Goal: Obtain resource: Download file/media

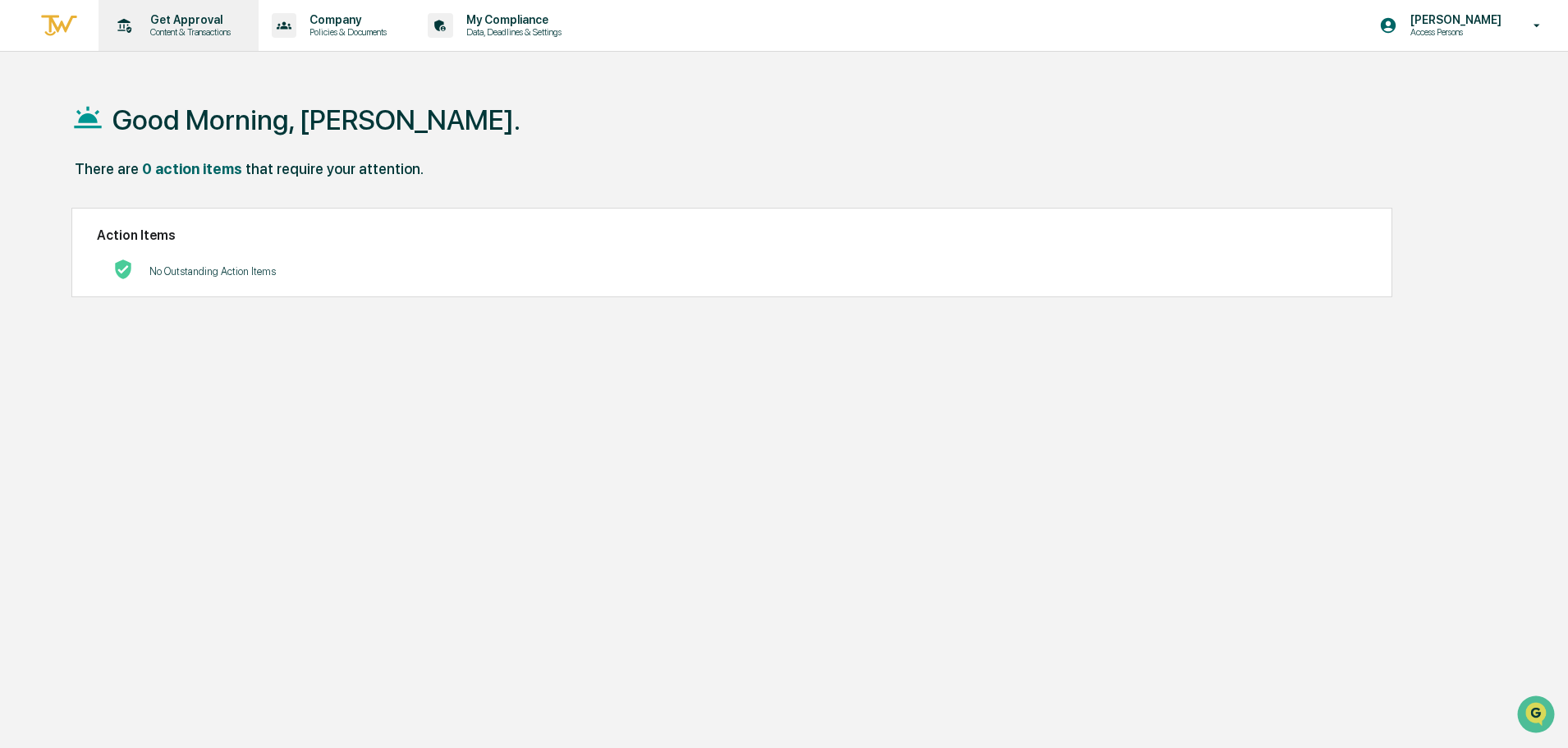
click at [176, 20] on p "Get Approval" at bounding box center [187, 20] width 101 height 13
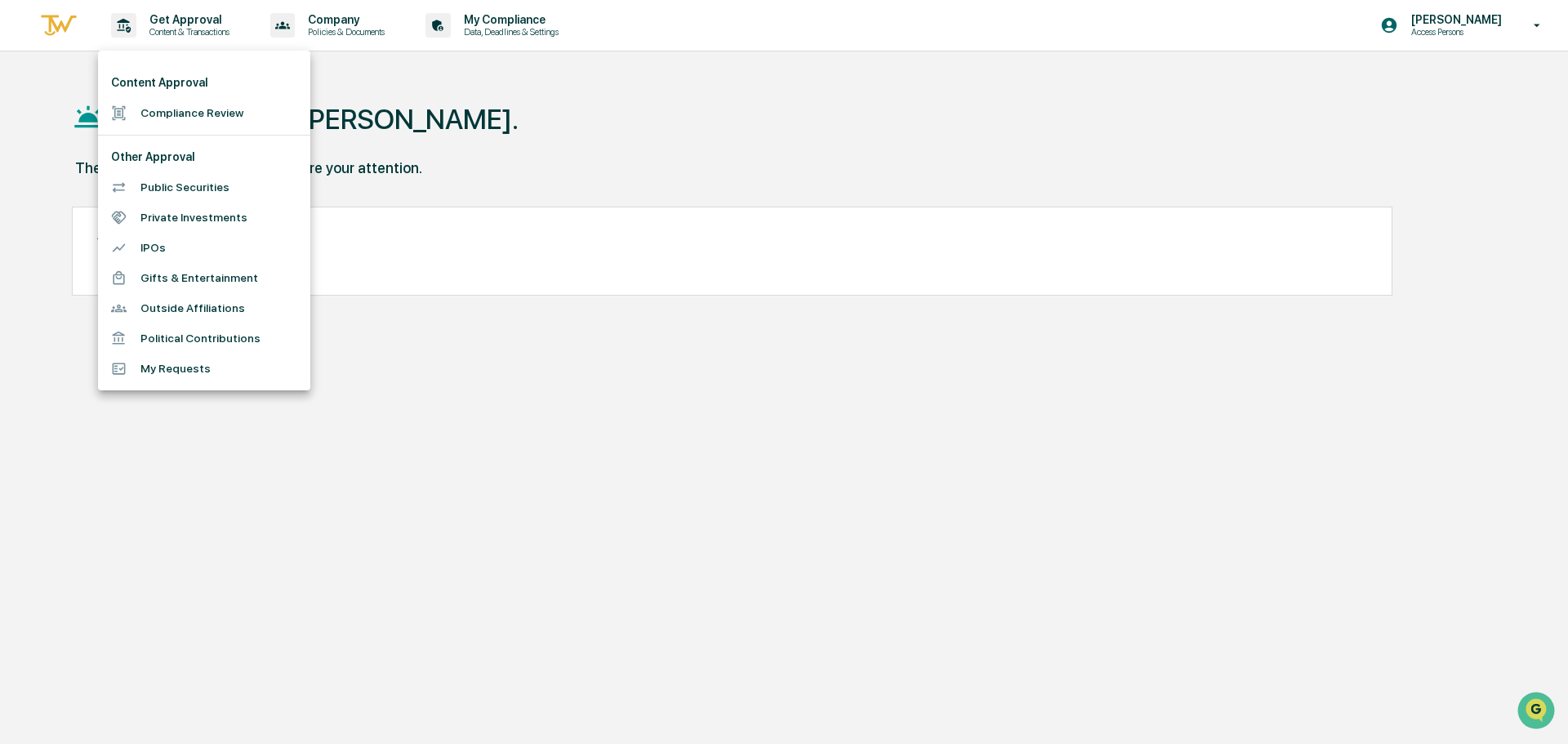
click at [157, 110] on li "Compliance Review" at bounding box center [204, 113] width 212 height 31
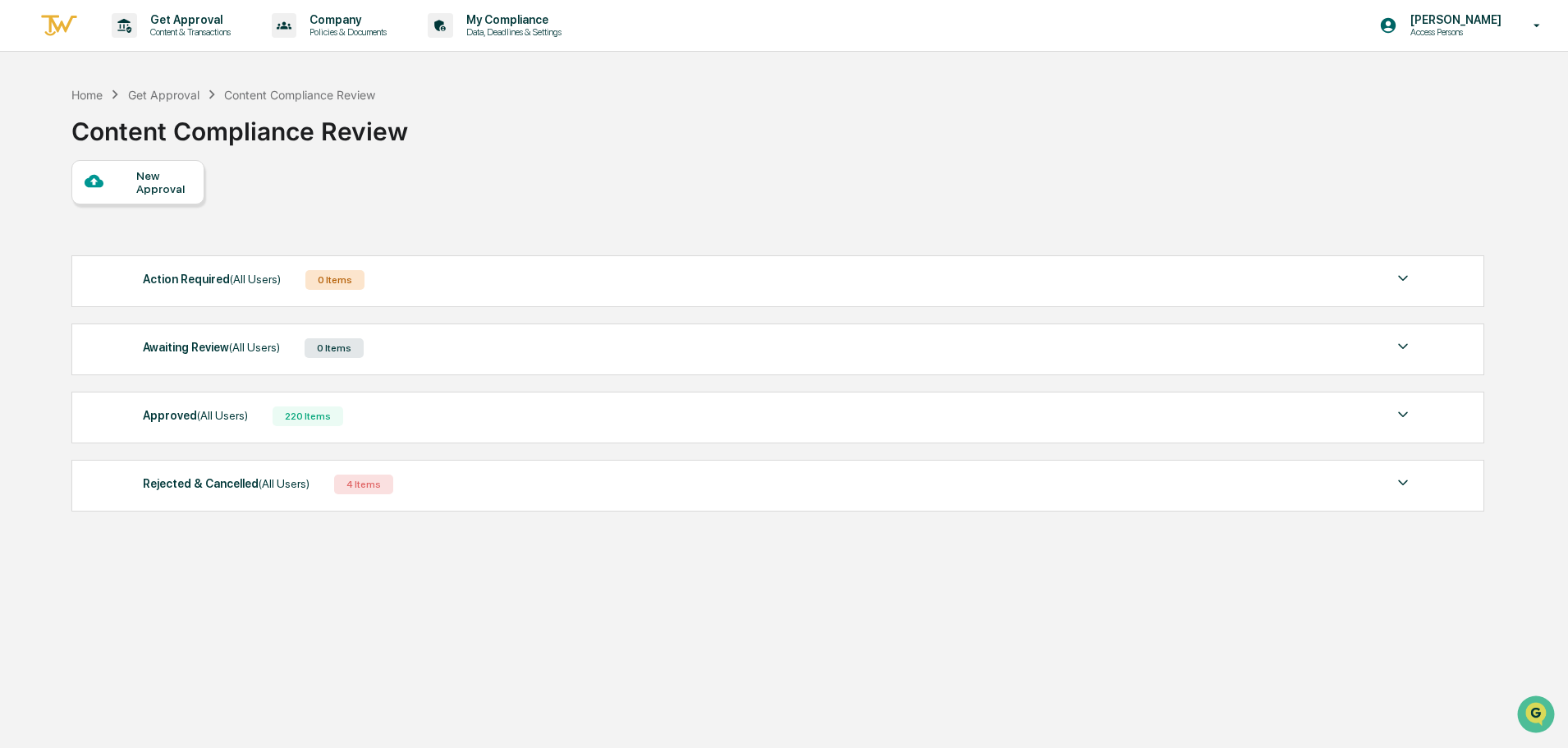
click at [222, 406] on div "Approved (All Users)" at bounding box center [195, 415] width 105 height 21
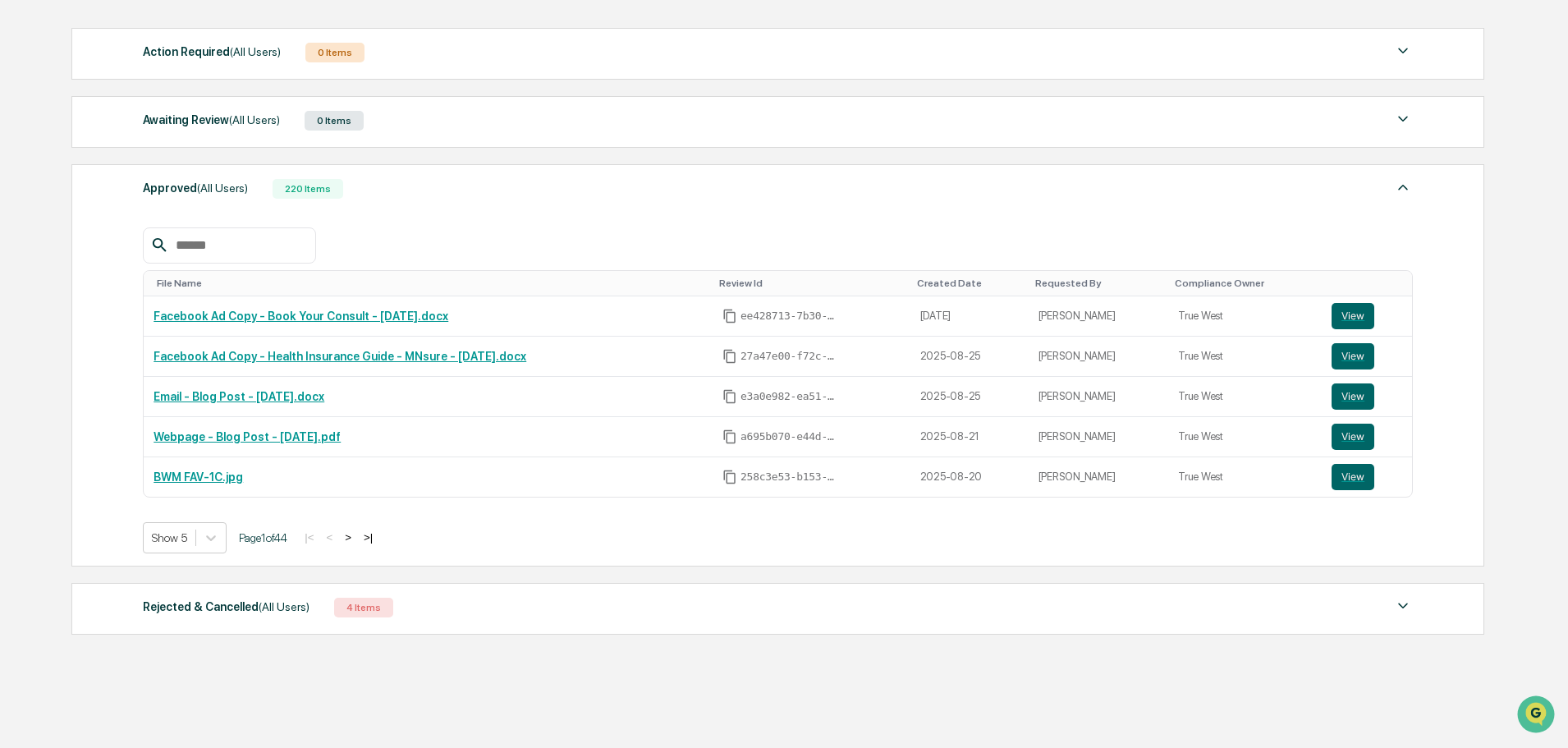
scroll to position [247, 0]
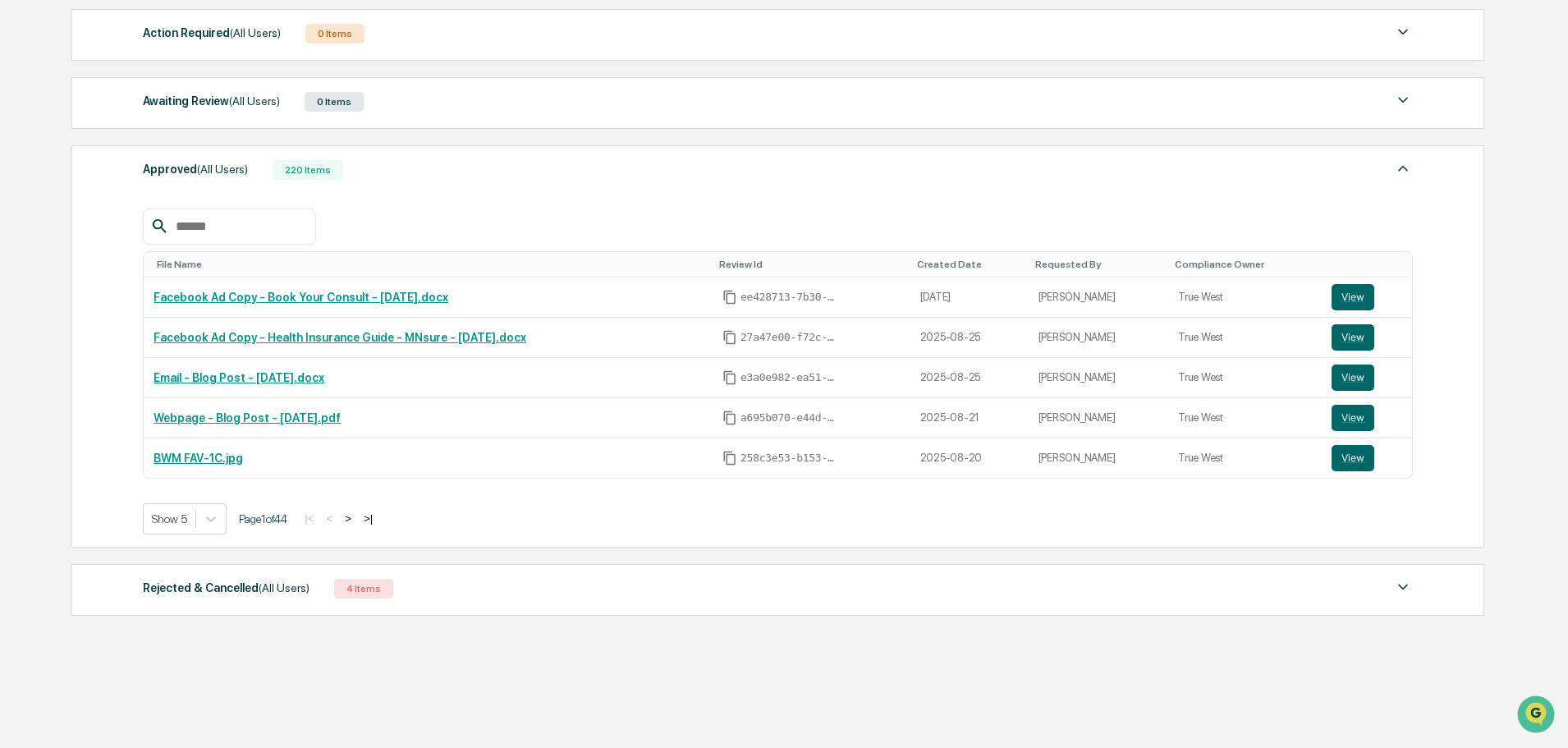
click at [357, 521] on button ">" at bounding box center [348, 518] width 17 height 14
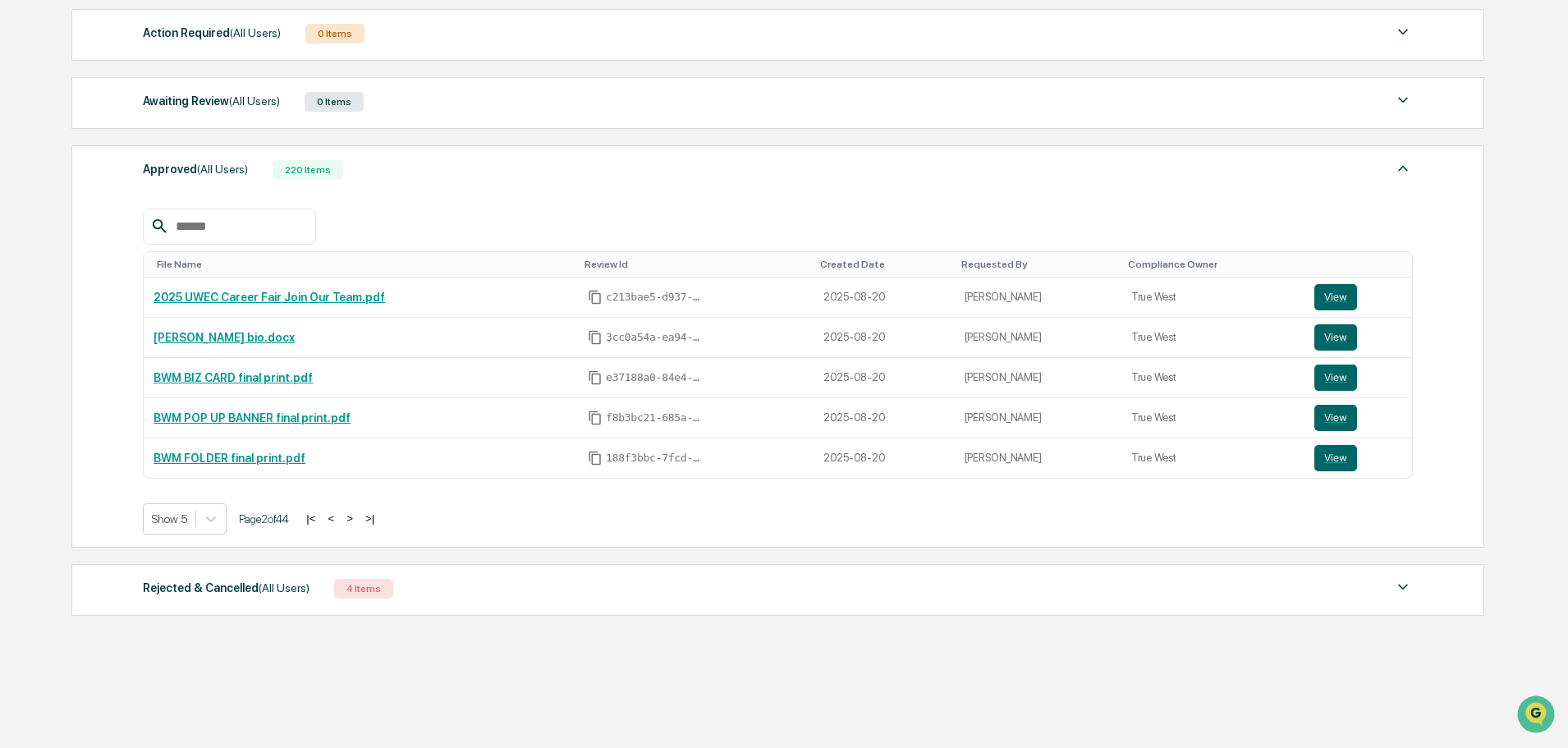
click at [358, 522] on button ">" at bounding box center [350, 518] width 17 height 14
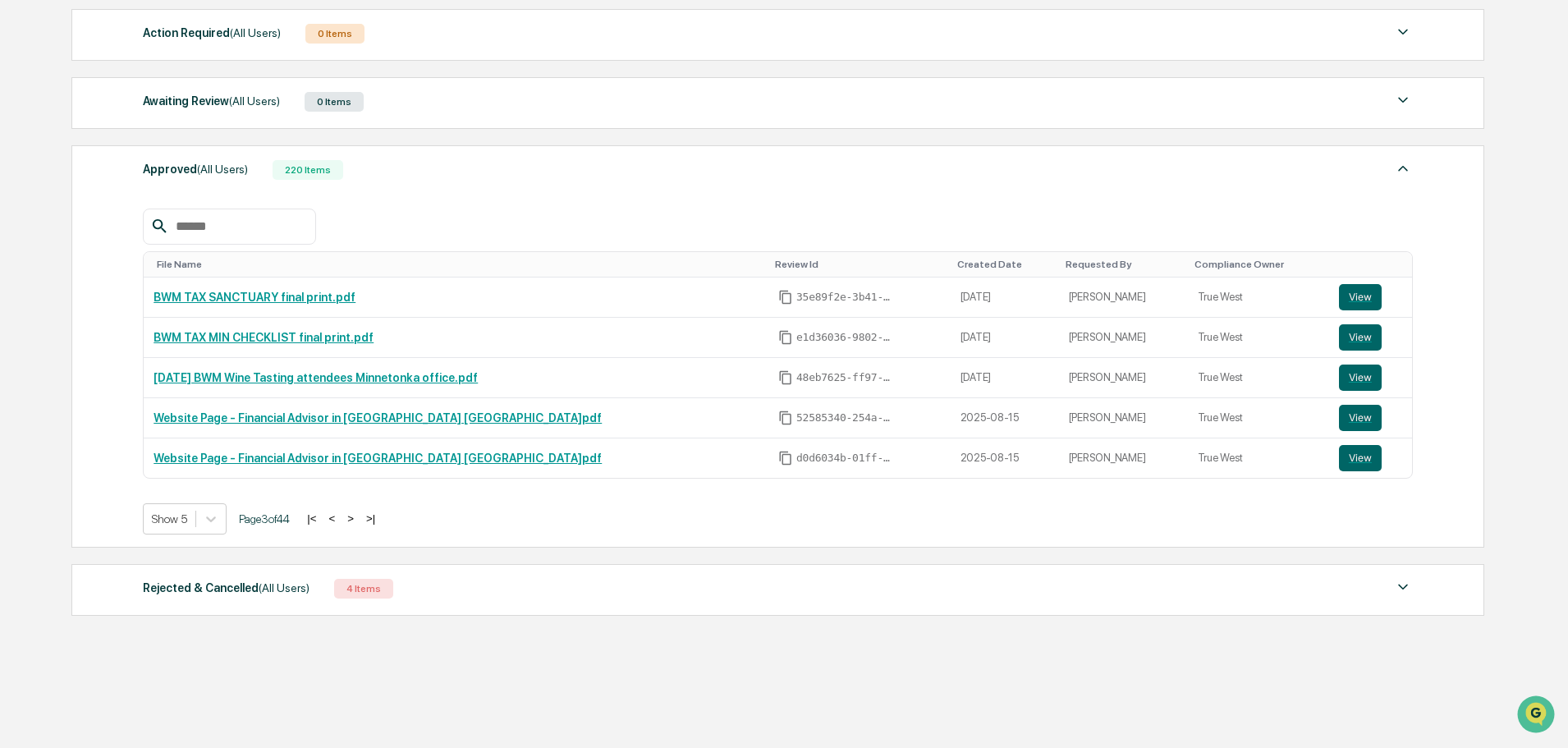
click at [358, 517] on button ">" at bounding box center [351, 518] width 17 height 14
click at [320, 518] on button "|<" at bounding box center [311, 518] width 19 height 14
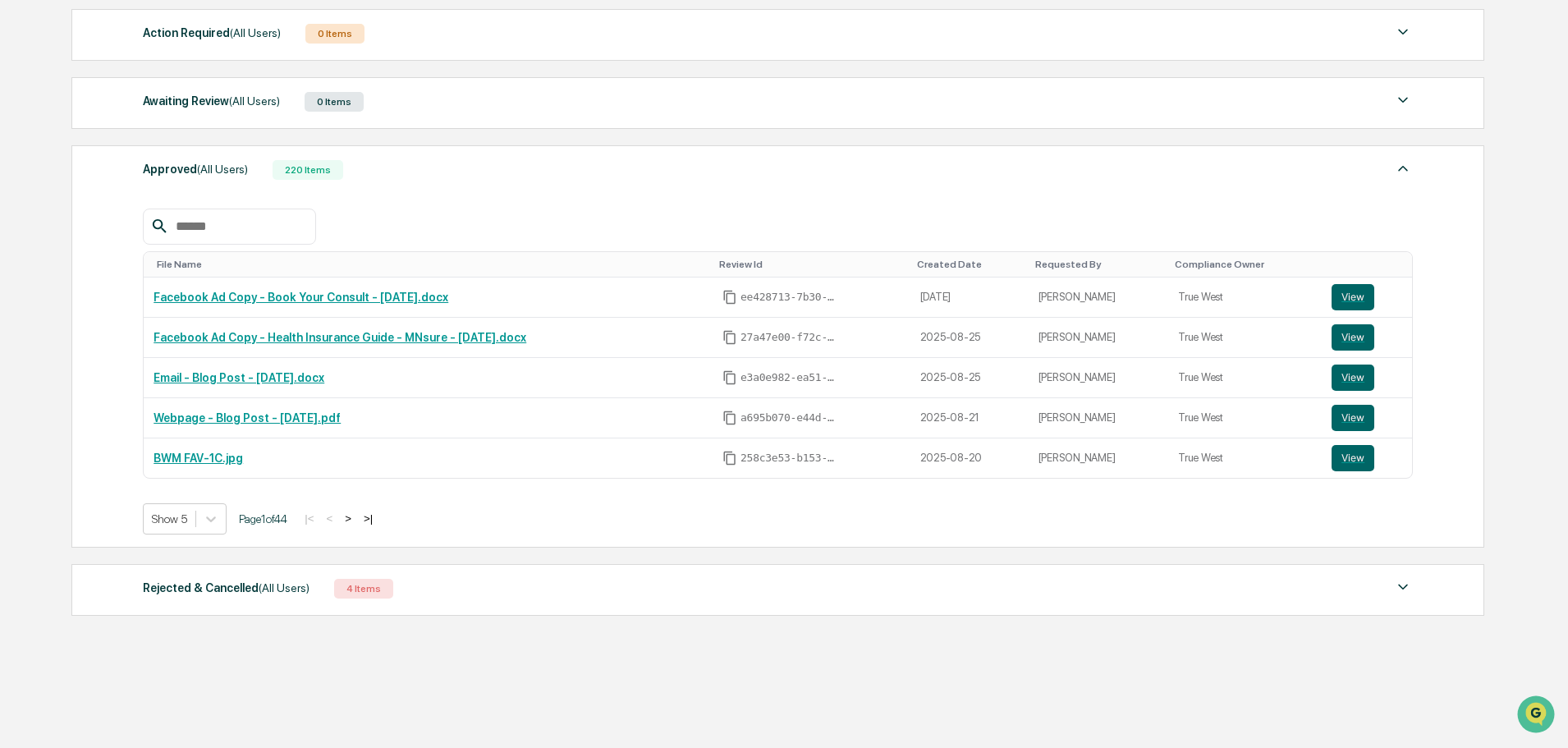
click at [357, 522] on button ">" at bounding box center [348, 518] width 17 height 14
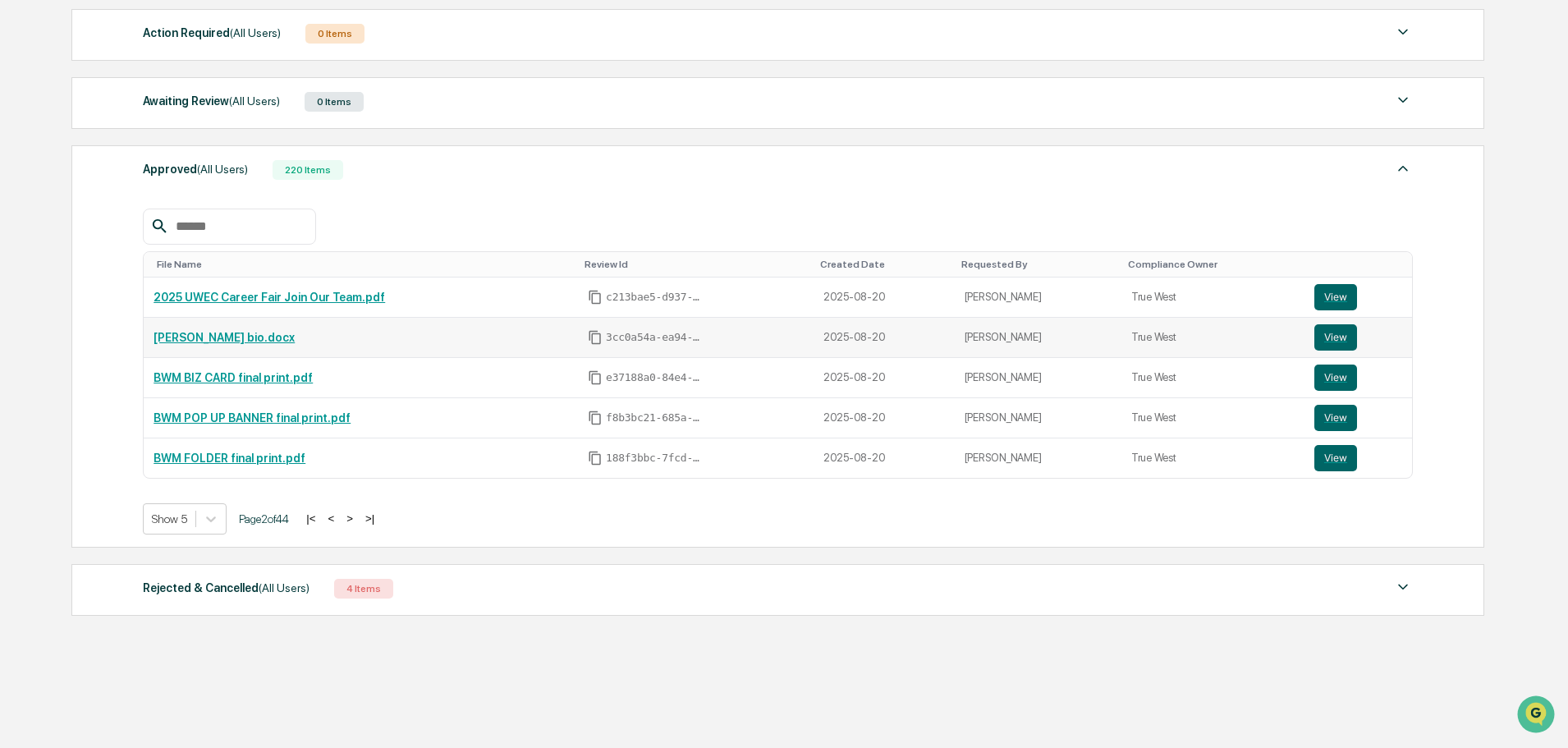
drag, startPoint x: 309, startPoint y: 347, endPoint x: 154, endPoint y: 346, distance: 155.0
click at [154, 346] on td "[PERSON_NAME] bio.docx" at bounding box center [360, 337] width 434 height 40
copy link "[PERSON_NAME] bio.docx"
click at [438, 300] on div "2025 UWEC Career Fair Join Our Team.pdf" at bounding box center [360, 297] width 414 height 13
drag, startPoint x: 406, startPoint y: 298, endPoint x: 155, endPoint y: 294, distance: 251.0
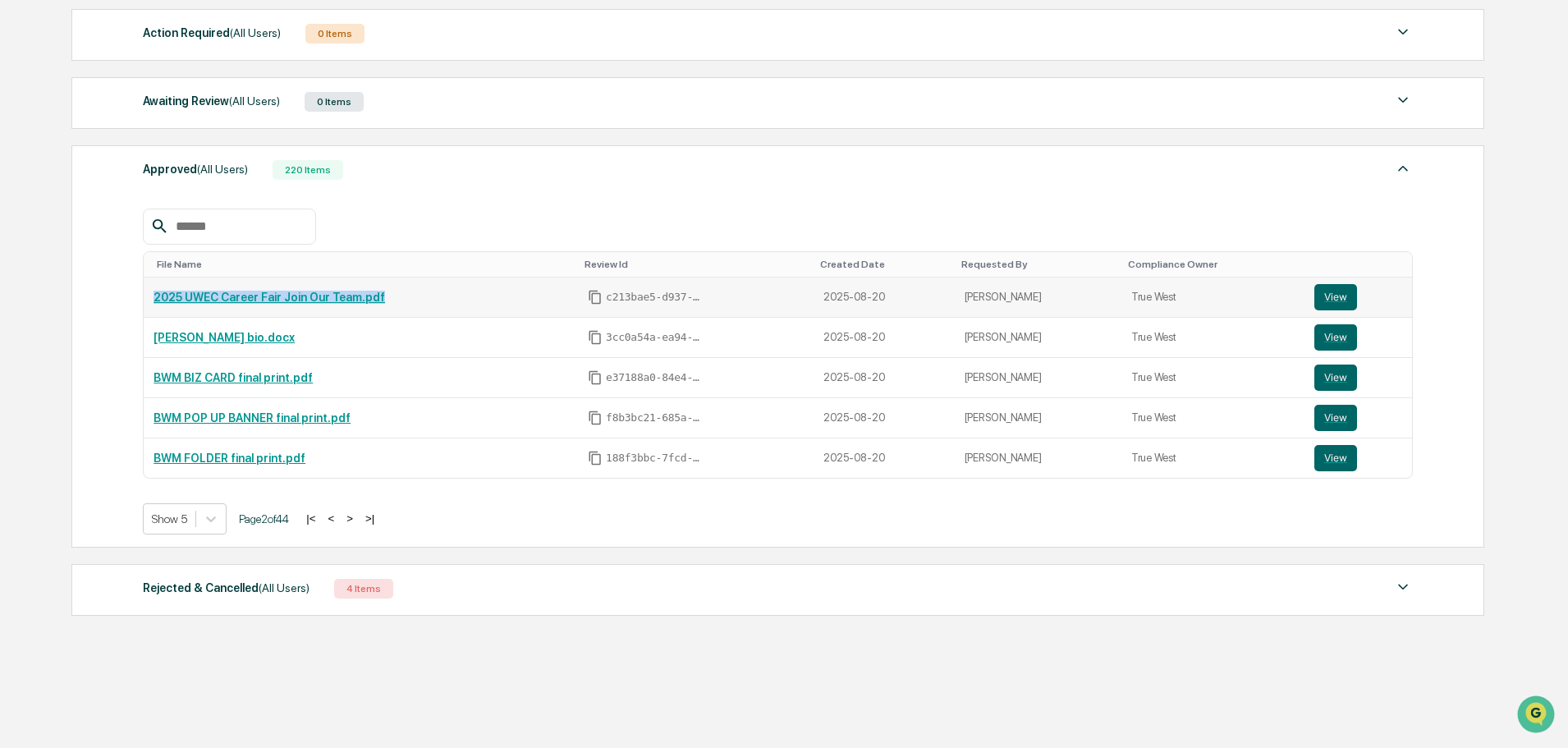
click at [155, 294] on div "2025 UWEC Career Fair Join Our Team.pdf" at bounding box center [360, 297] width 414 height 13
copy link "2025 UWEC Career Fair Join Our Team.pdf"
click at [331, 300] on link "2025 UWEC Career Fair Join Our Team.pdf" at bounding box center [269, 297] width 232 height 13
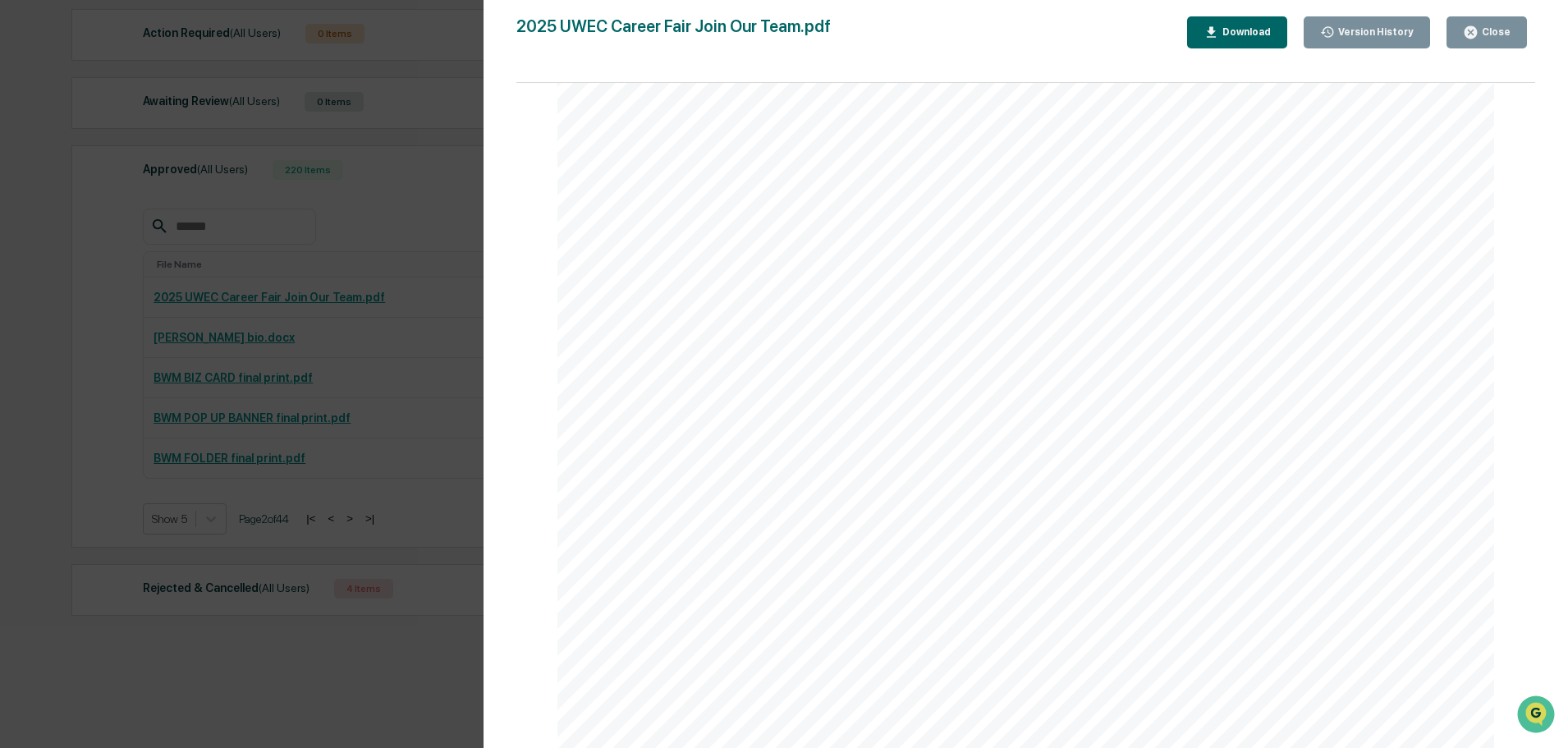
scroll to position [0, 0]
click at [1477, 39] on icon "button" at bounding box center [1470, 32] width 16 height 16
